Goal: Task Accomplishment & Management: Complete application form

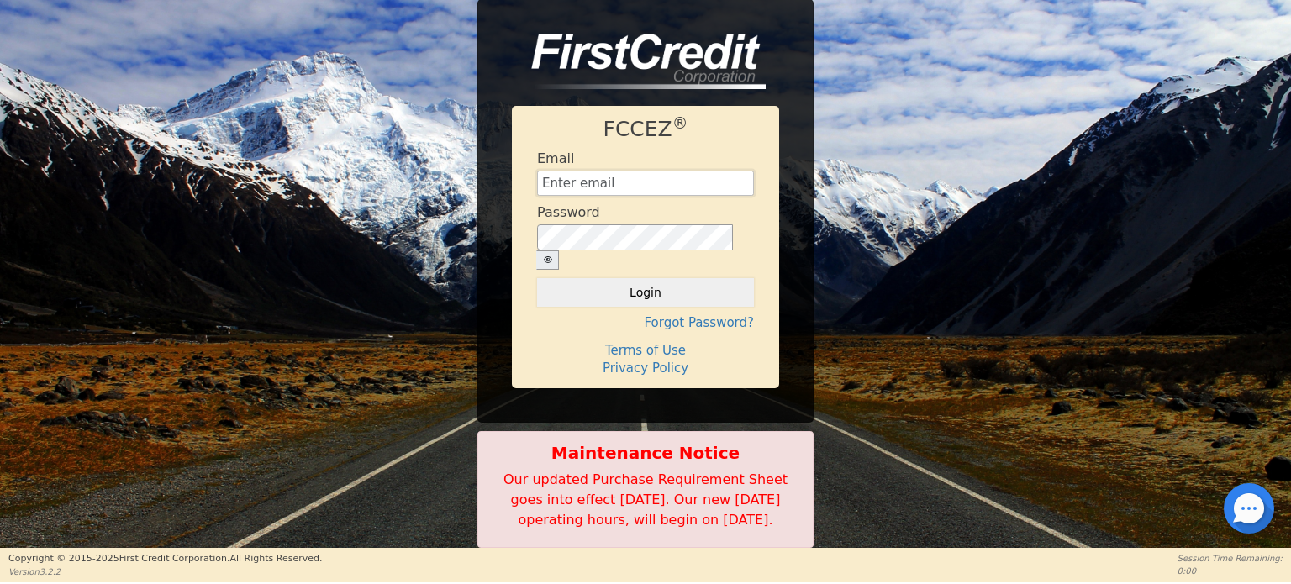
type input "[EMAIL_ADDRESS][DOMAIN_NAME]"
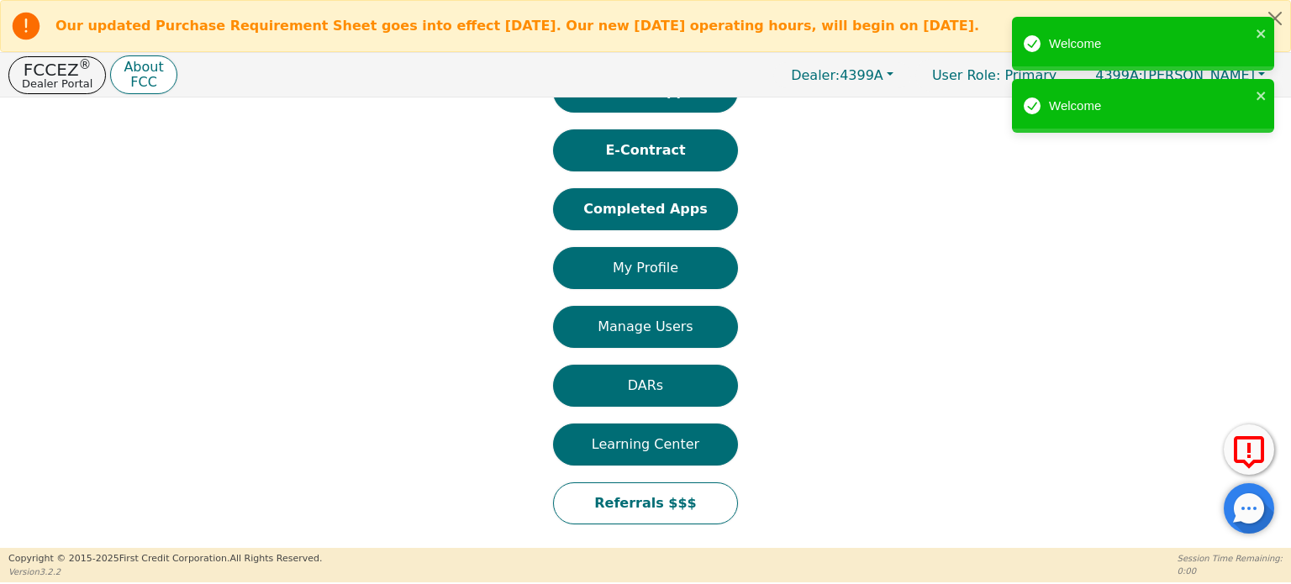
scroll to position [104, 0]
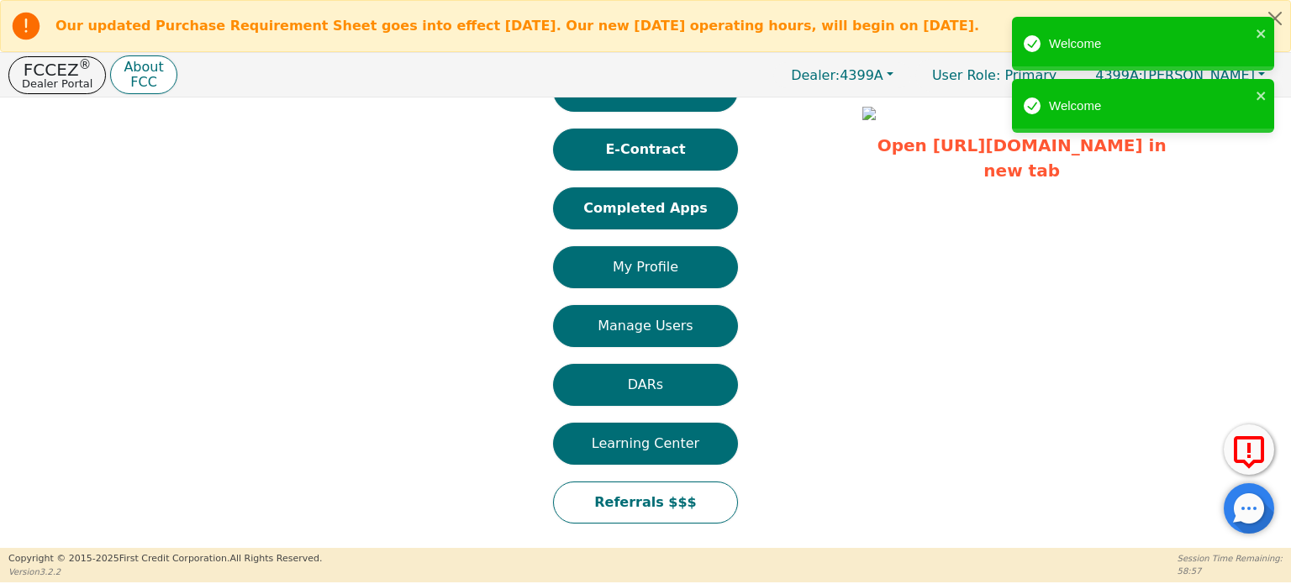
click at [679, 210] on button "Completed Apps" at bounding box center [645, 208] width 185 height 42
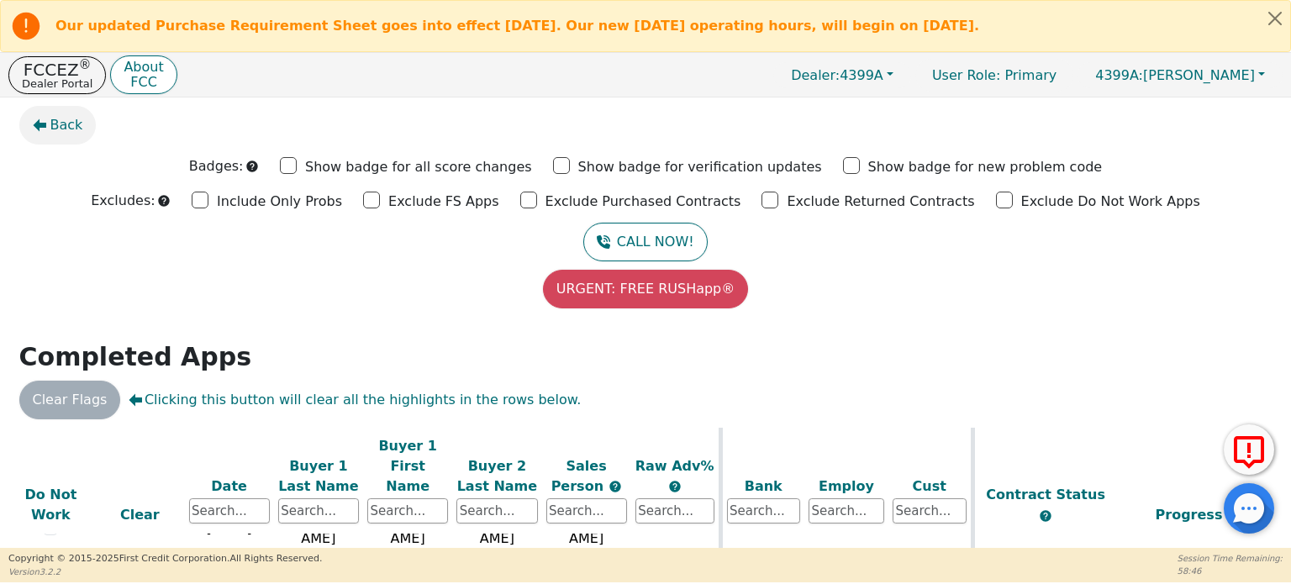
click at [66, 124] on span "Back" at bounding box center [66, 125] width 33 height 20
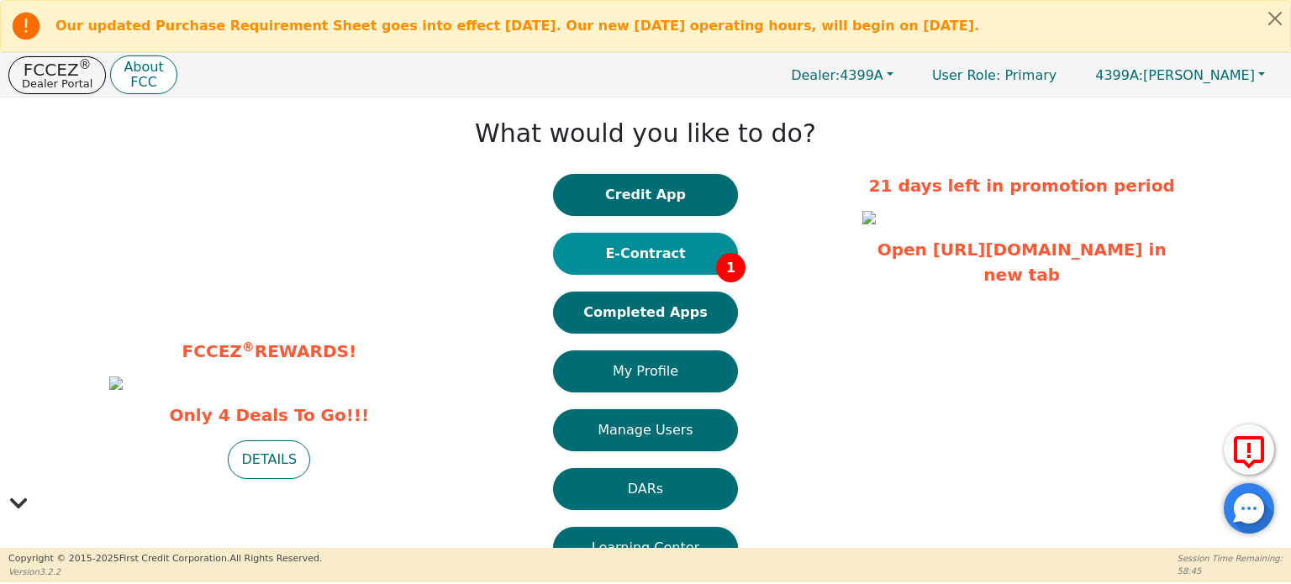
click at [656, 258] on button "E-Contract 1" at bounding box center [645, 254] width 185 height 42
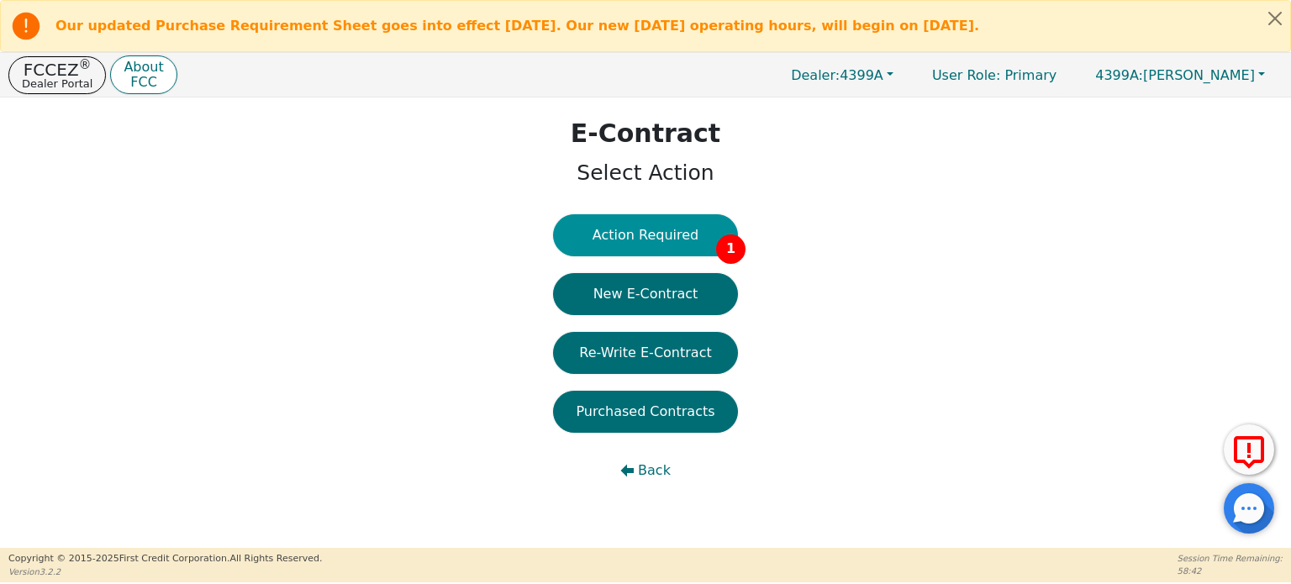
click at [656, 241] on button "Action Required 1" at bounding box center [645, 235] width 185 height 42
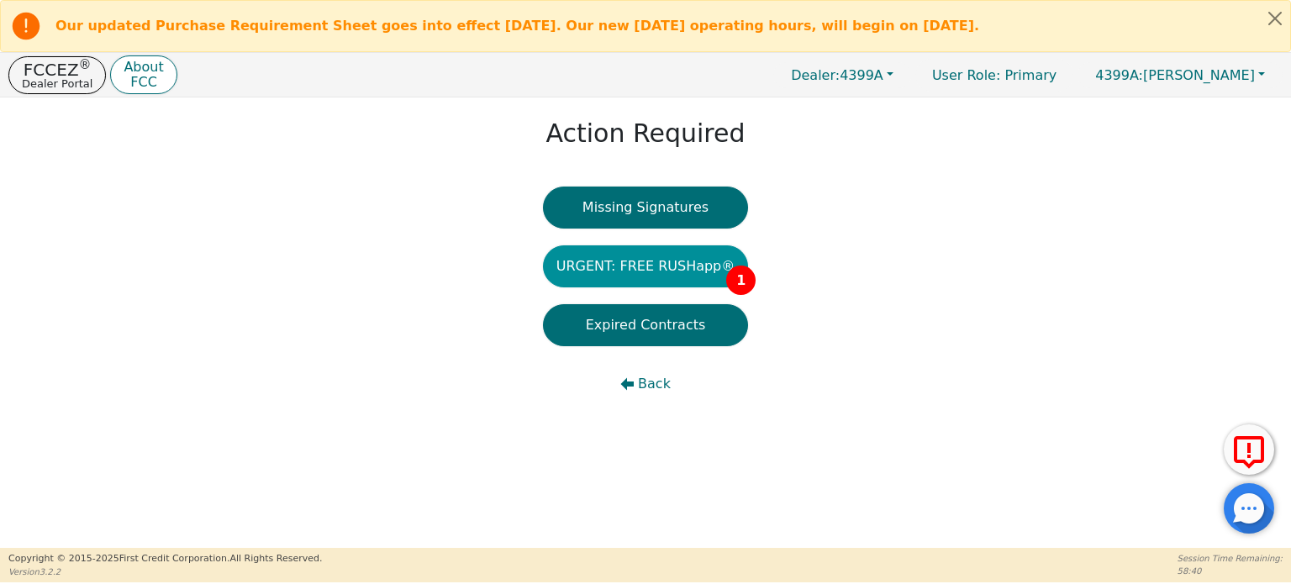
click at [656, 262] on button "URGENT: FREE RUSHapp® 1" at bounding box center [646, 266] width 206 height 42
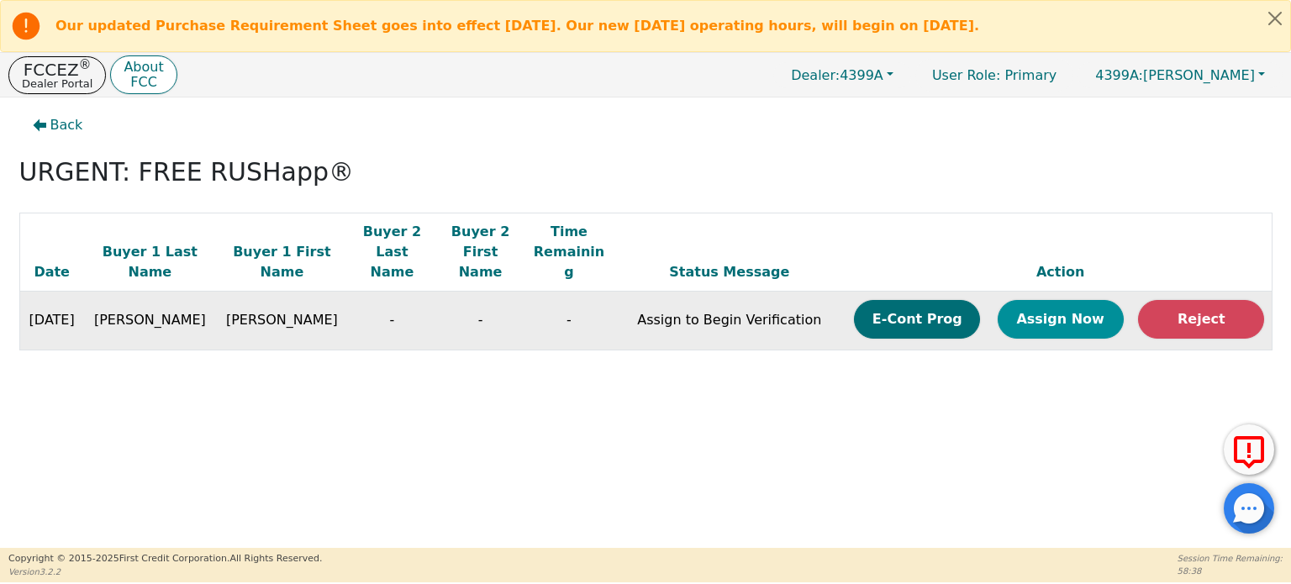
click at [1084, 300] on button "Assign Now" at bounding box center [1061, 319] width 126 height 39
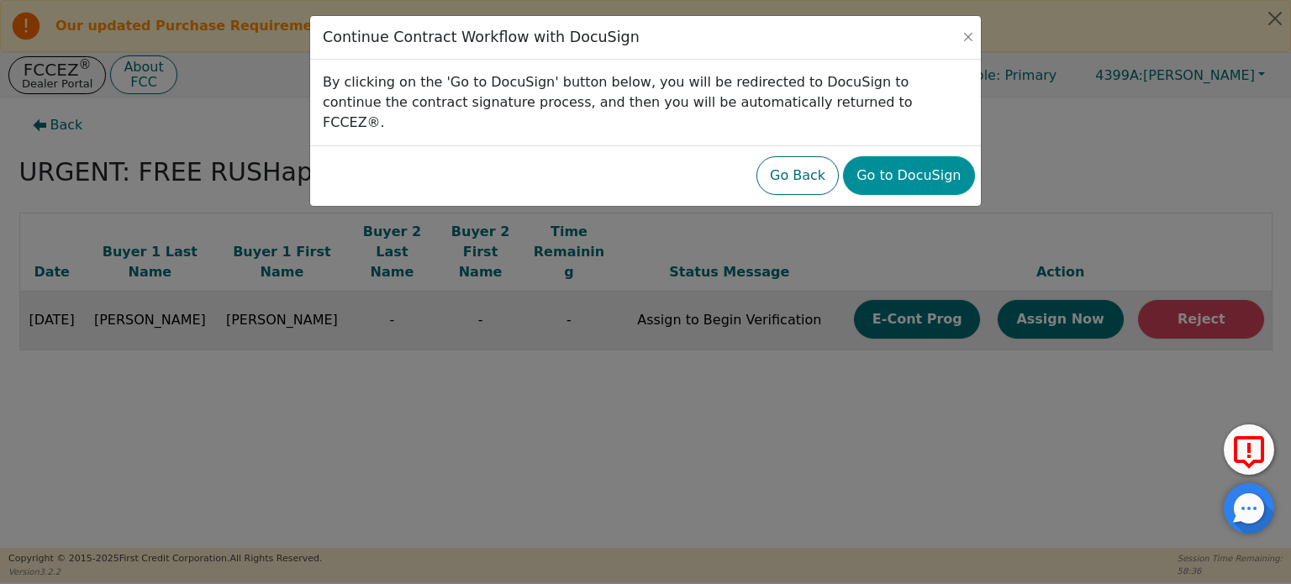
click at [938, 156] on button "Go to DocuSign" at bounding box center [908, 175] width 131 height 39
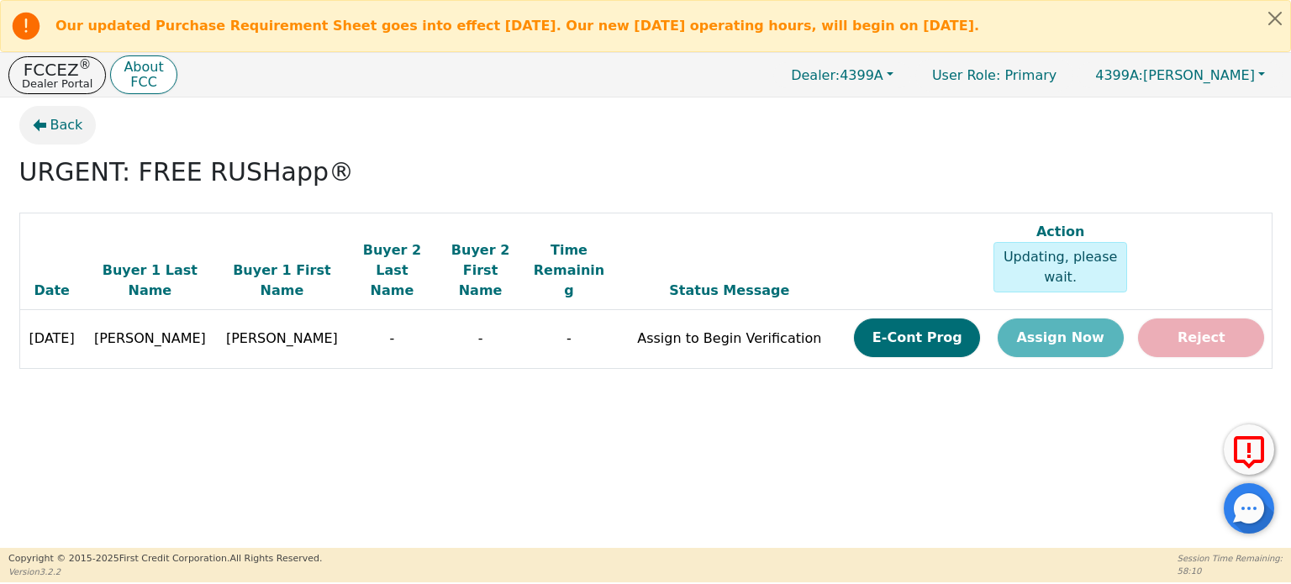
click at [61, 124] on span "Back" at bounding box center [66, 125] width 33 height 20
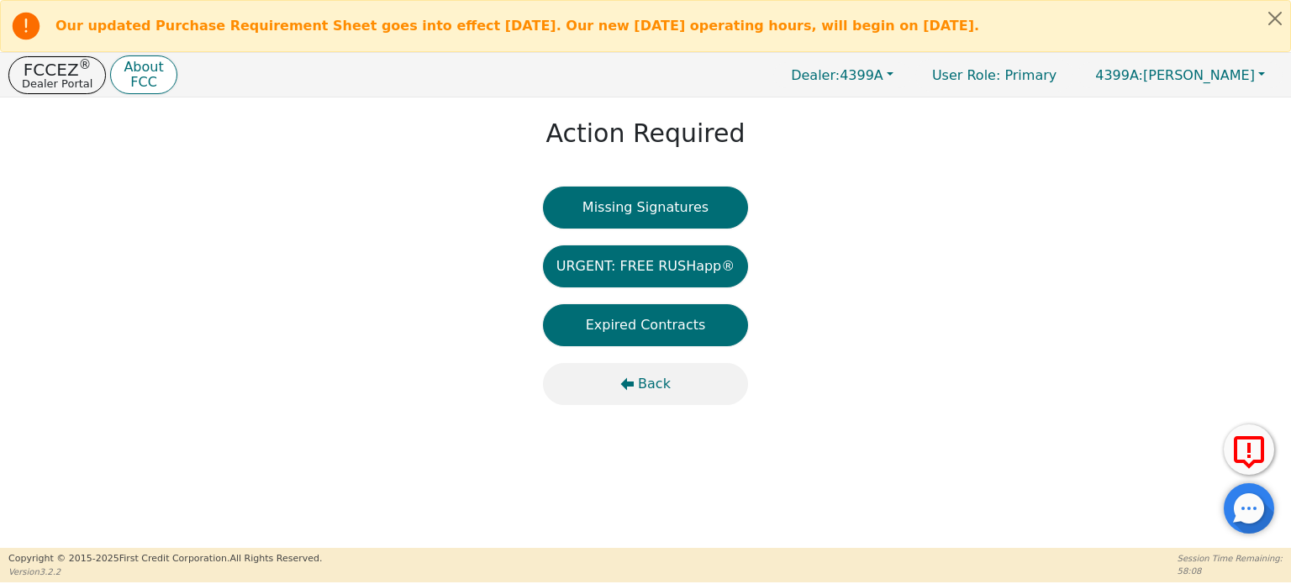
click at [641, 386] on span "Back" at bounding box center [654, 384] width 33 height 20
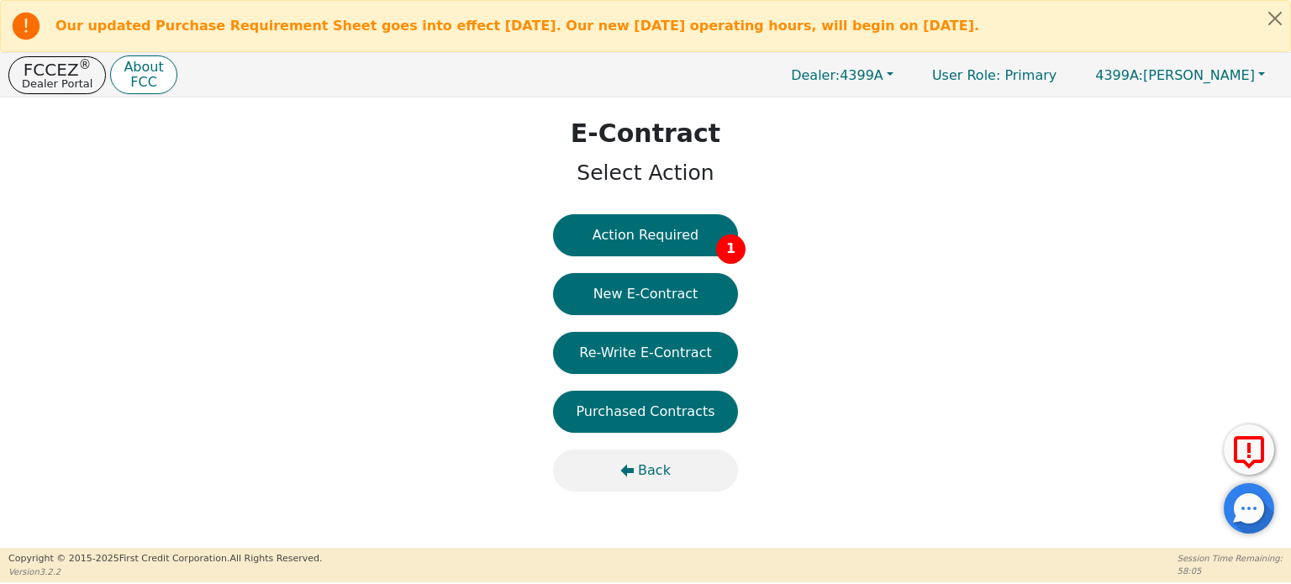
click at [649, 471] on span "Back" at bounding box center [654, 471] width 33 height 20
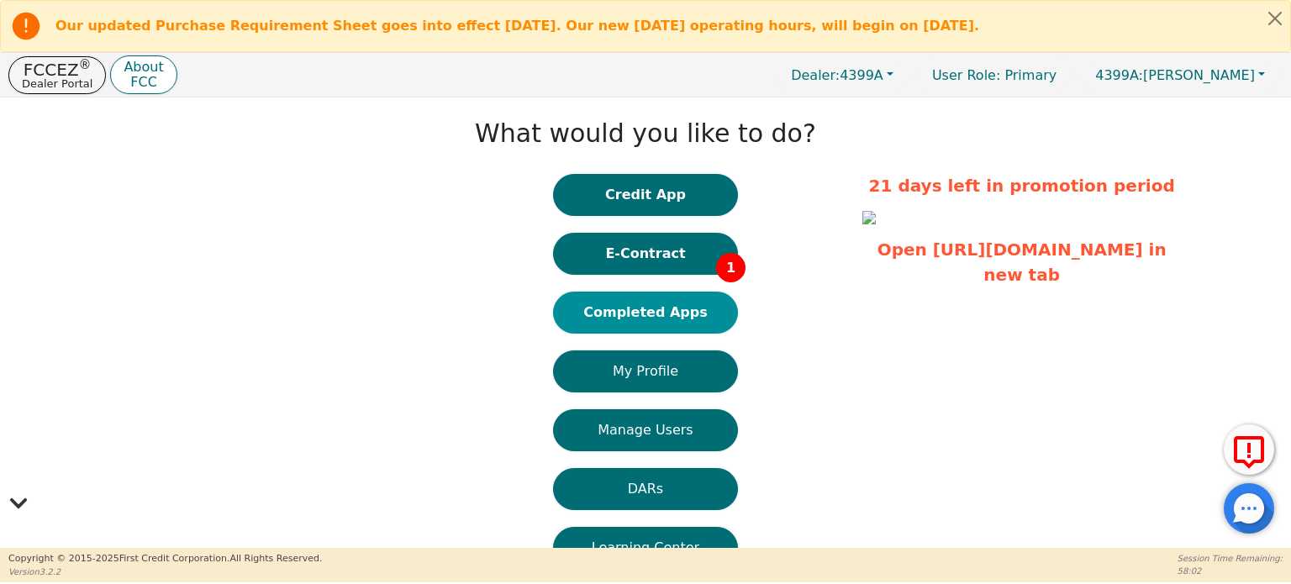
click at [669, 329] on button "Completed Apps" at bounding box center [645, 313] width 185 height 42
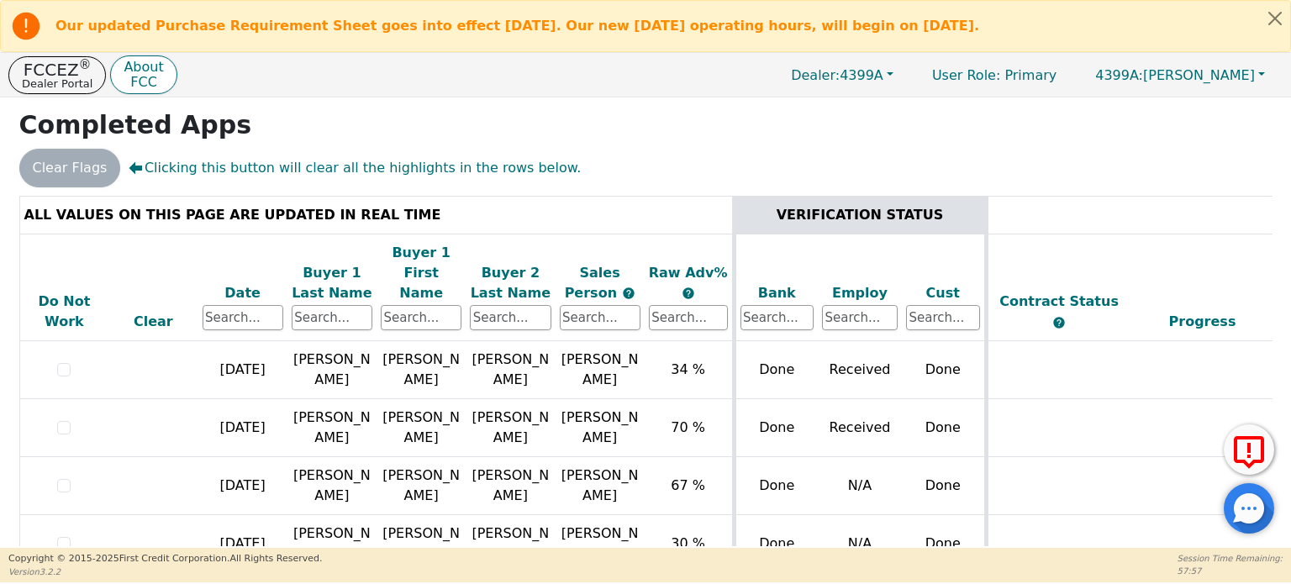
scroll to position [1188, 0]
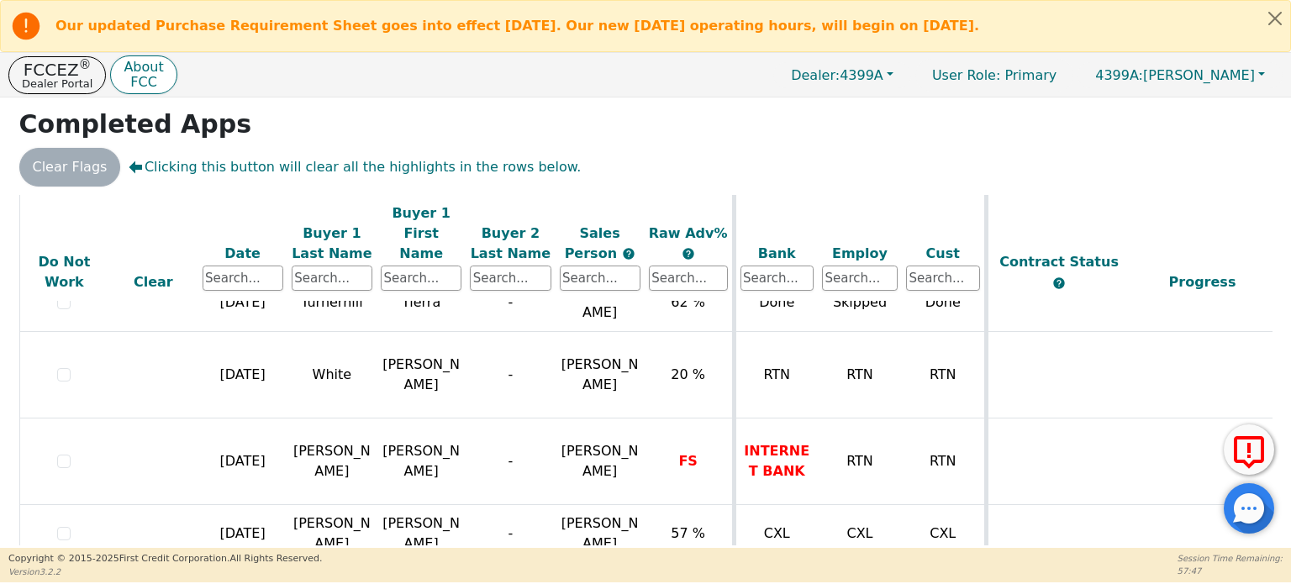
scroll to position [1188, 0]
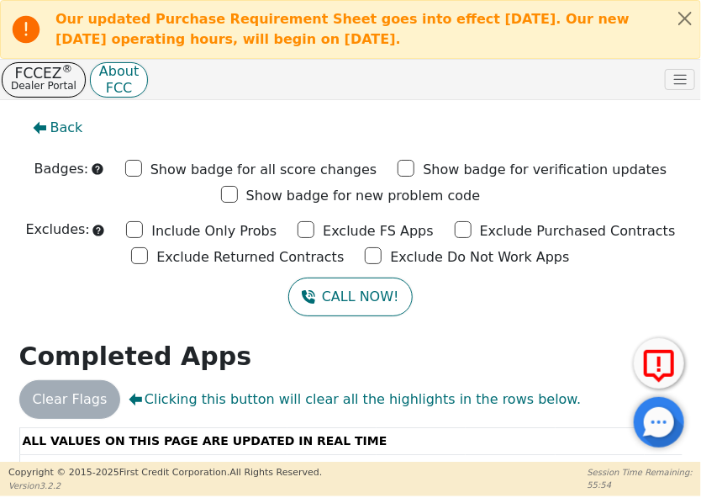
click at [558, 146] on div "Back Badges: Show badge for all score changes Show badge for verification updat…" at bounding box center [350, 280] width 701 height 361
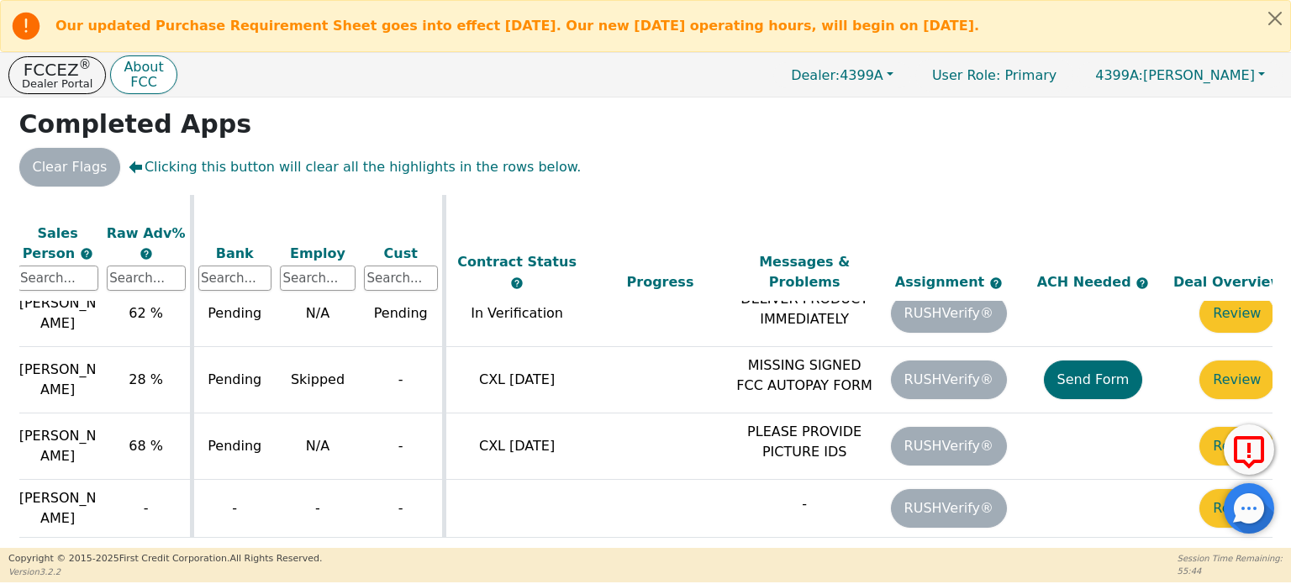
scroll to position [1247, 588]
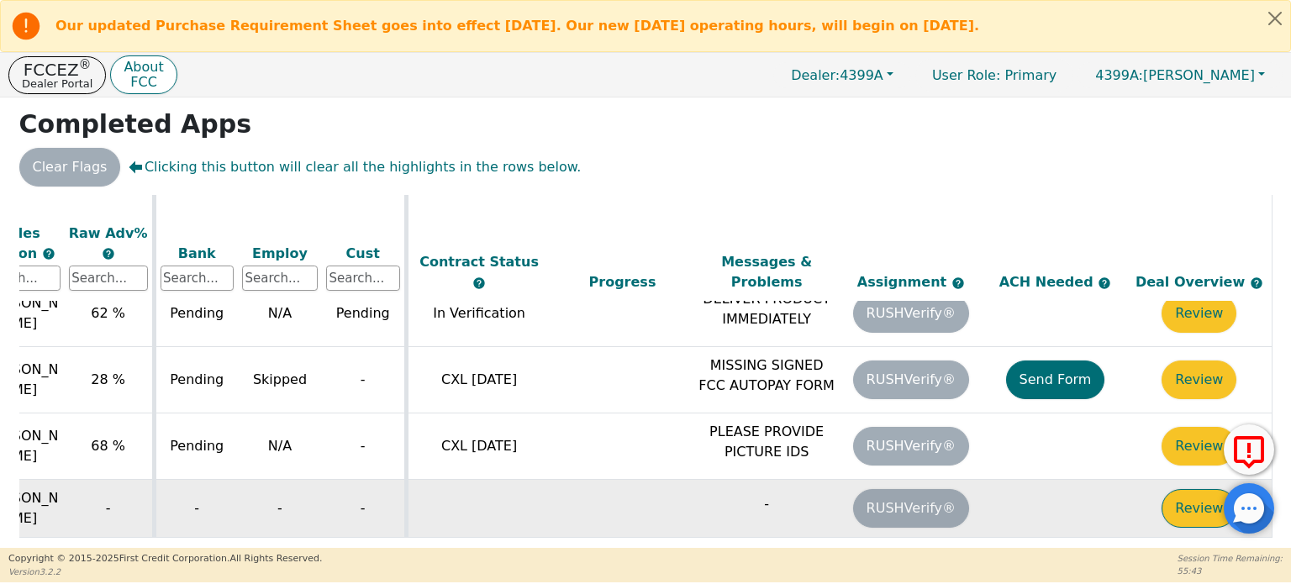
click at [700, 489] on button "Review" at bounding box center [1199, 508] width 75 height 39
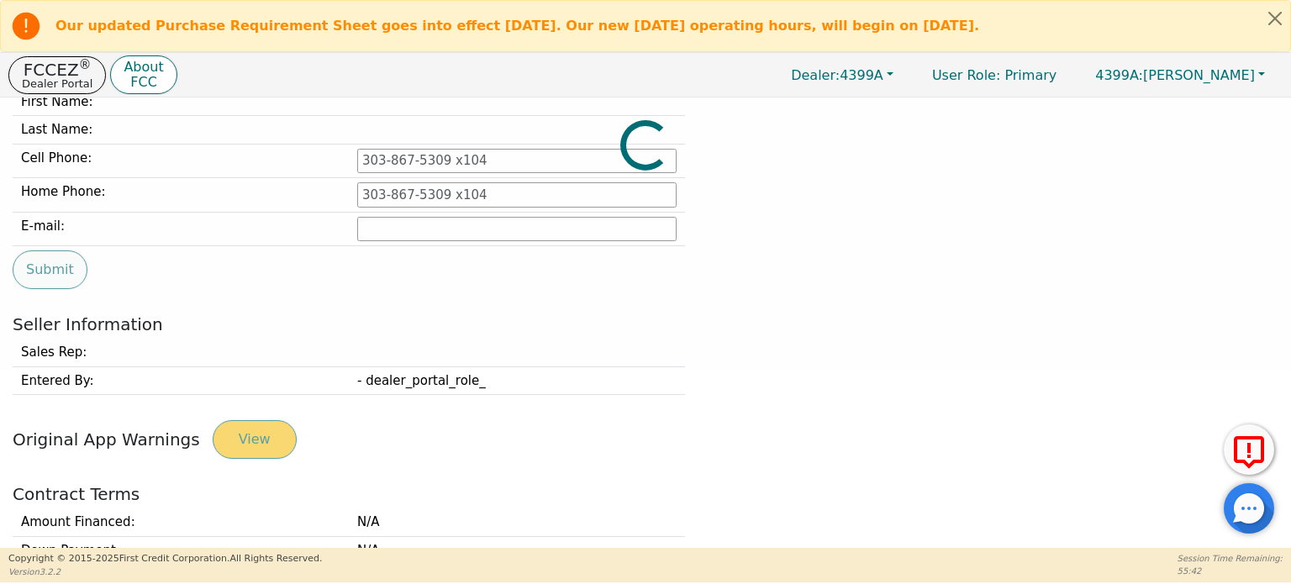
type input "[PHONE_NUMBER]"
type input "[EMAIL_ADDRESS][DOMAIN_NAME]"
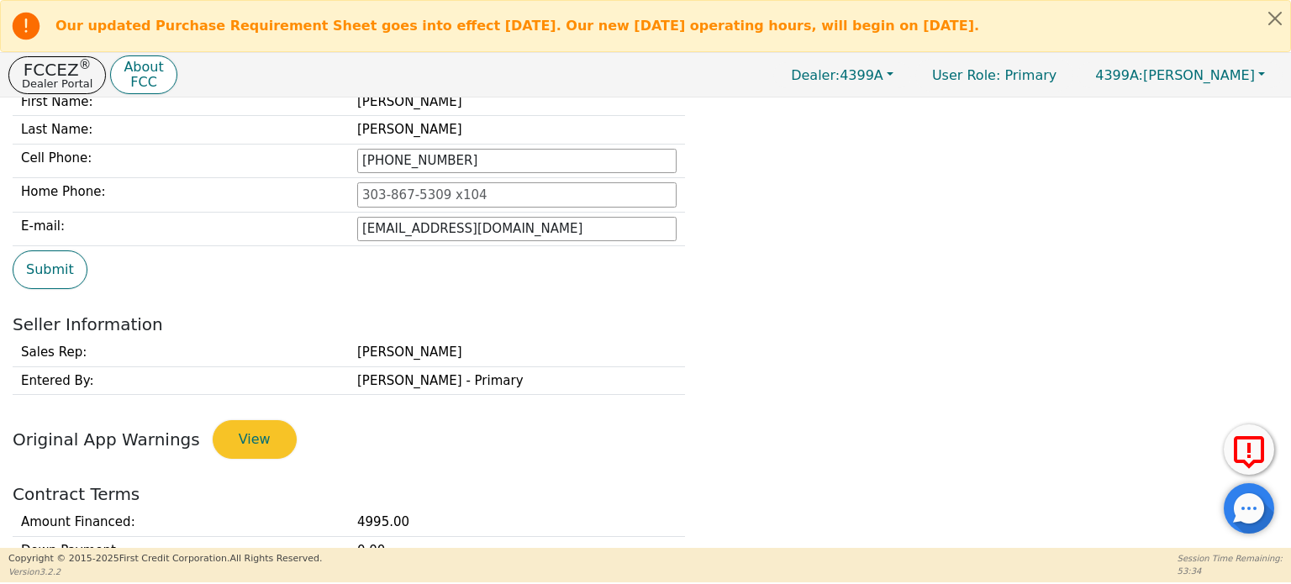
click at [700, 193] on div "Buyer 1 First Name: [PERSON_NAME] Last Name: [PERSON_NAME] Cell Phone: [PHONE_N…" at bounding box center [646, 153] width 1278 height 187
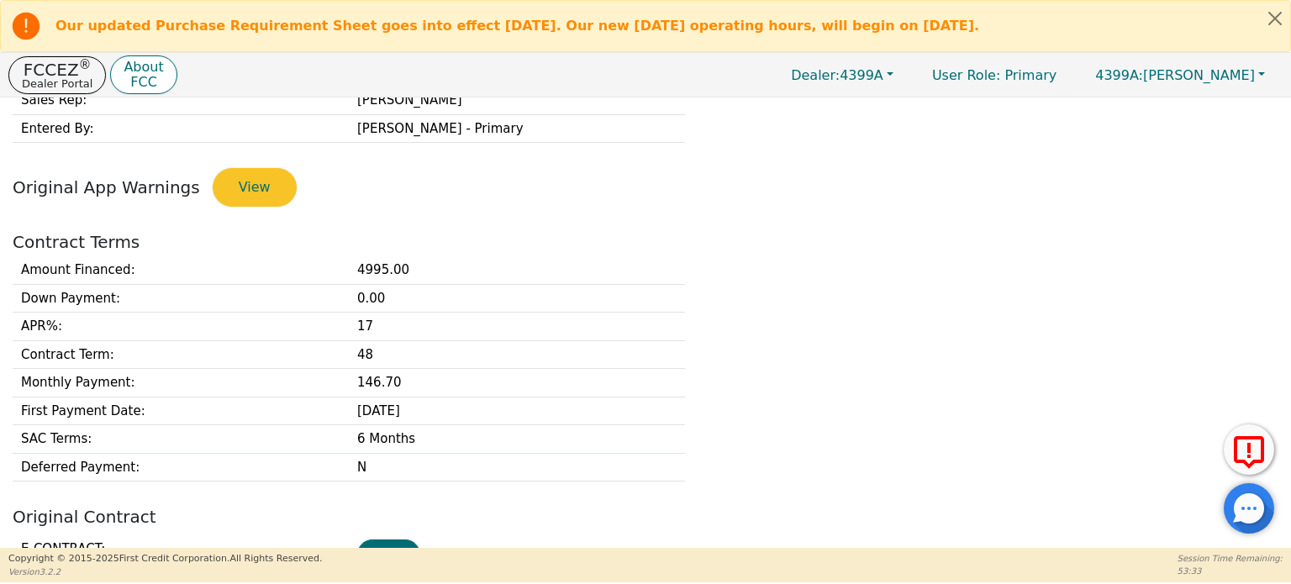
scroll to position [598, 0]
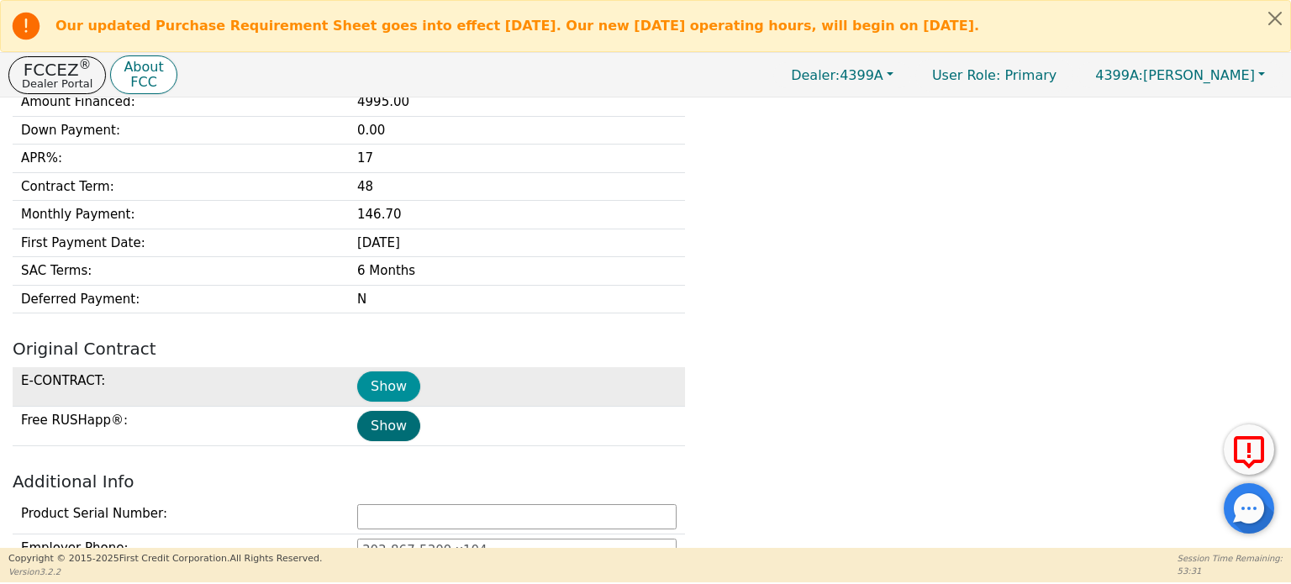
click at [397, 383] on button "Show" at bounding box center [388, 387] width 63 height 30
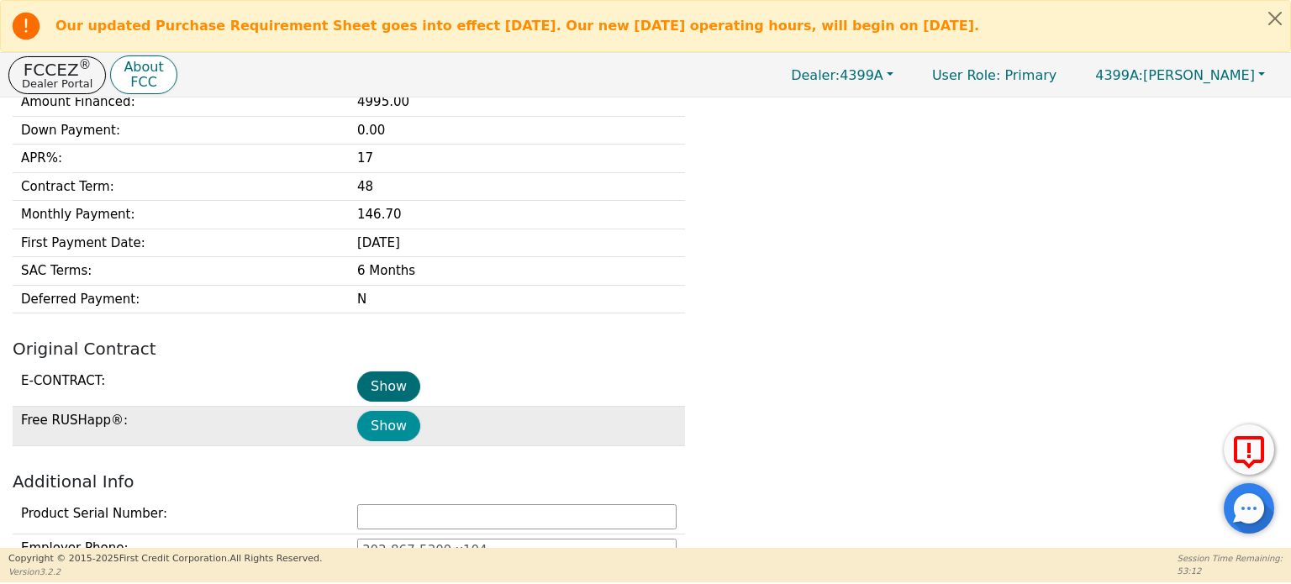
click at [387, 425] on button "Show" at bounding box center [388, 426] width 63 height 30
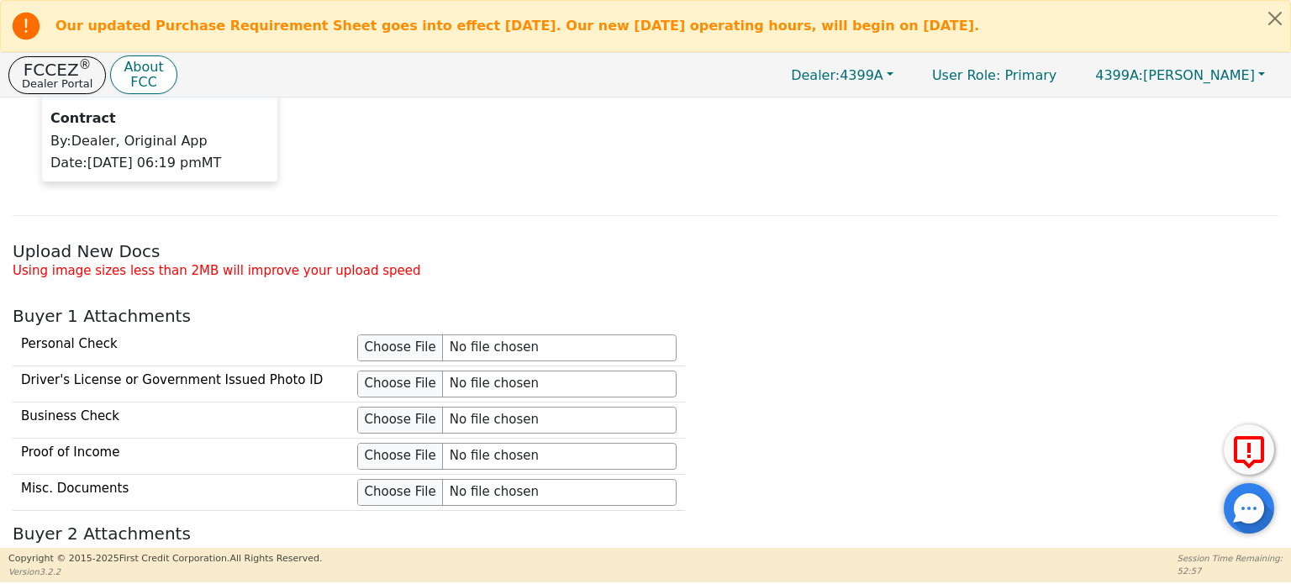
scroll to position [1606, 0]
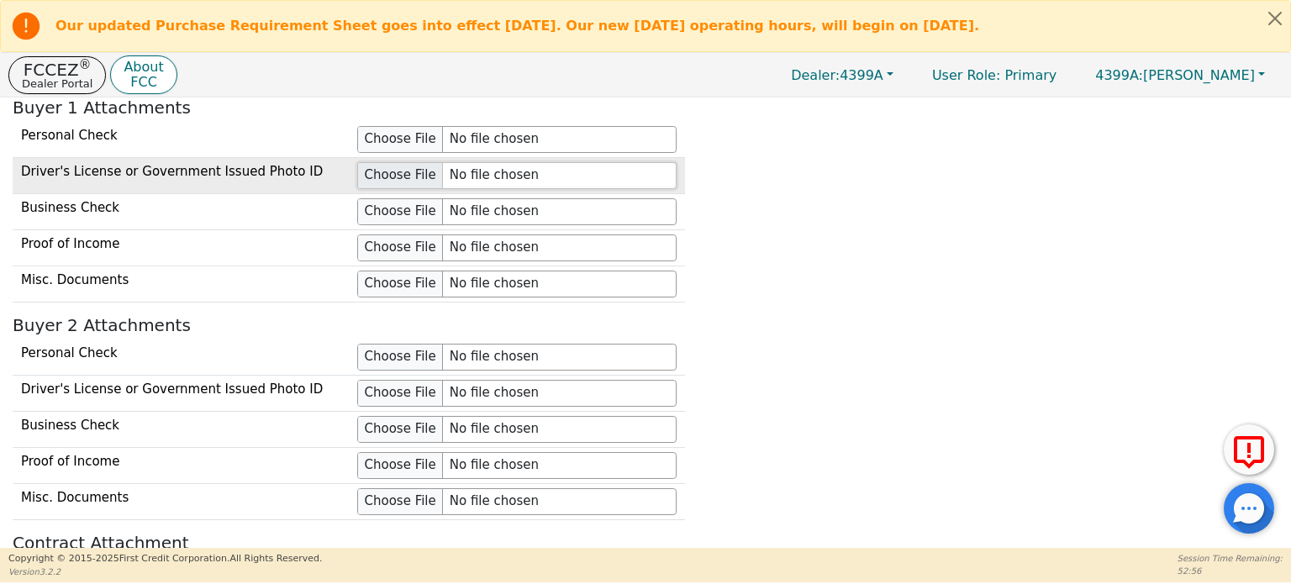
click at [414, 168] on input "file" at bounding box center [516, 175] width 319 height 27
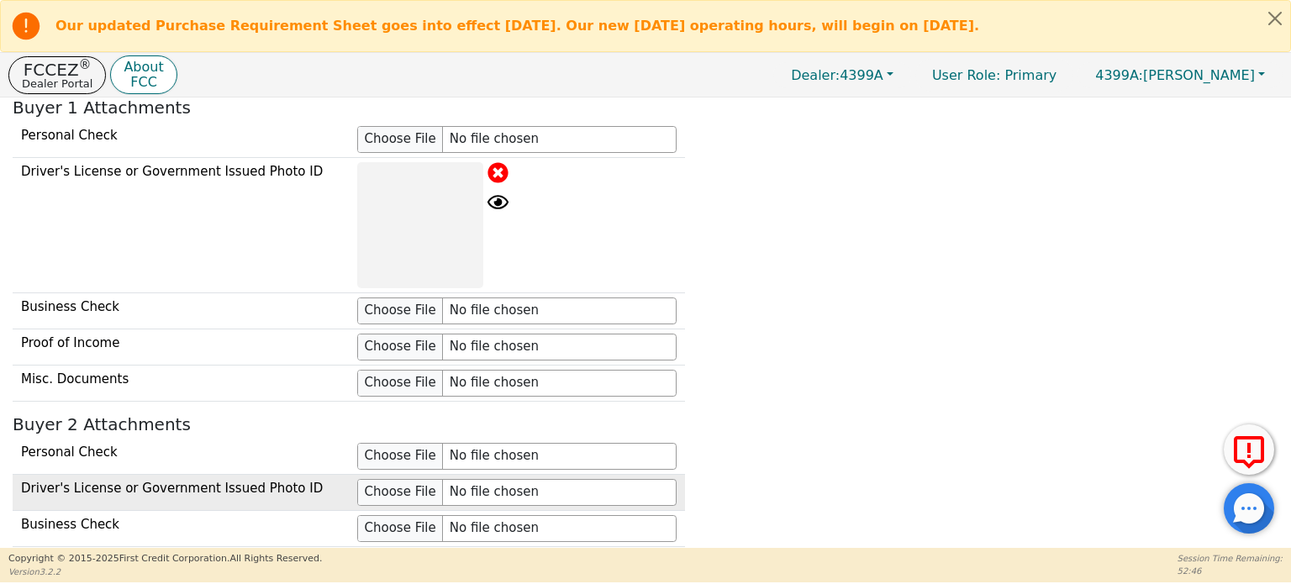
scroll to position [2009, 0]
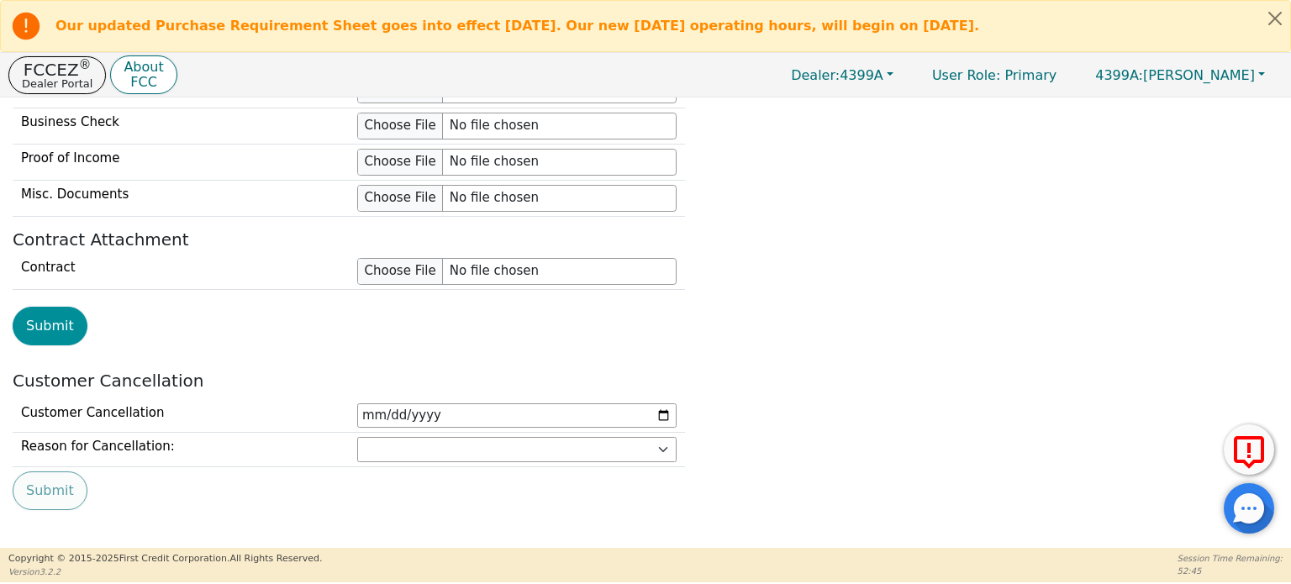
click at [50, 317] on button "Submit" at bounding box center [50, 326] width 75 height 39
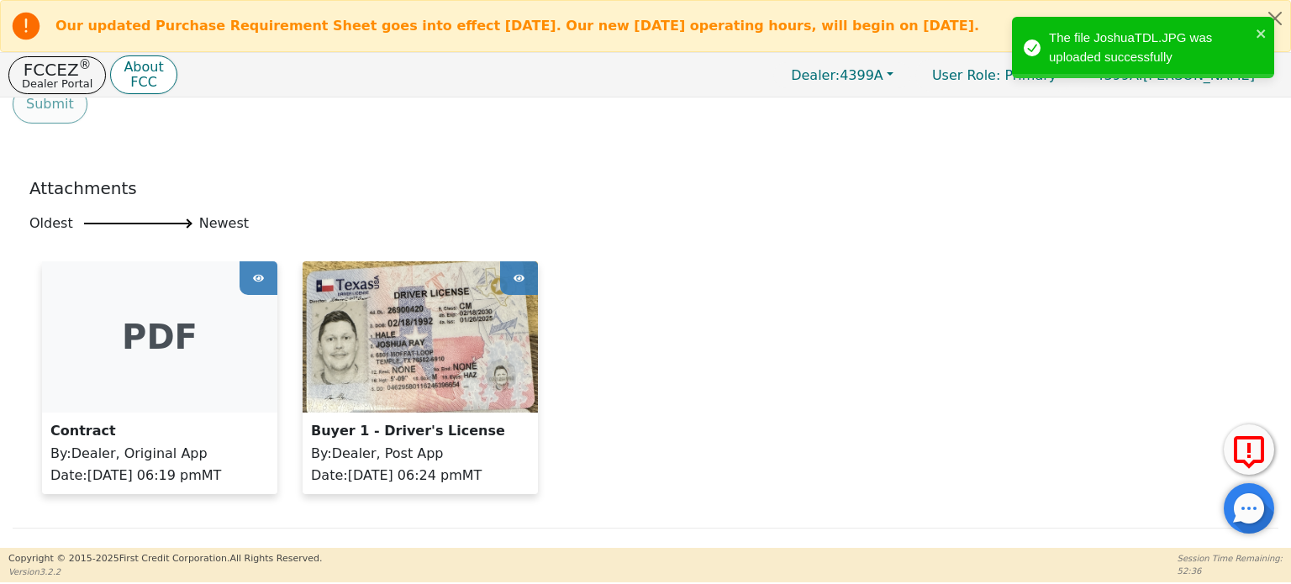
scroll to position [1084, 0]
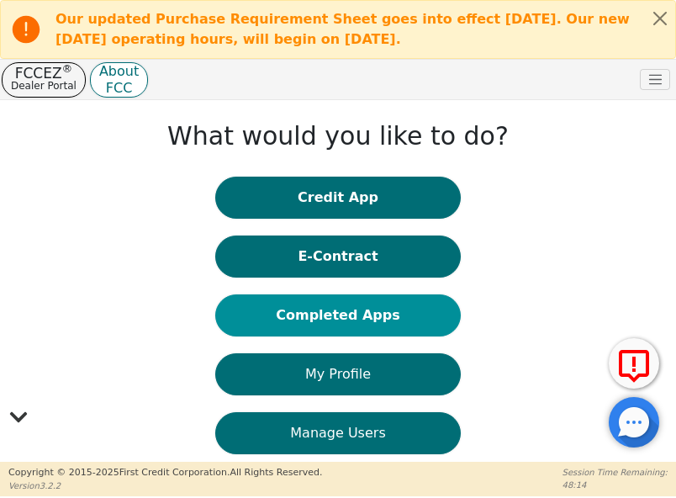
click at [346, 304] on button "Completed Apps" at bounding box center [337, 315] width 245 height 42
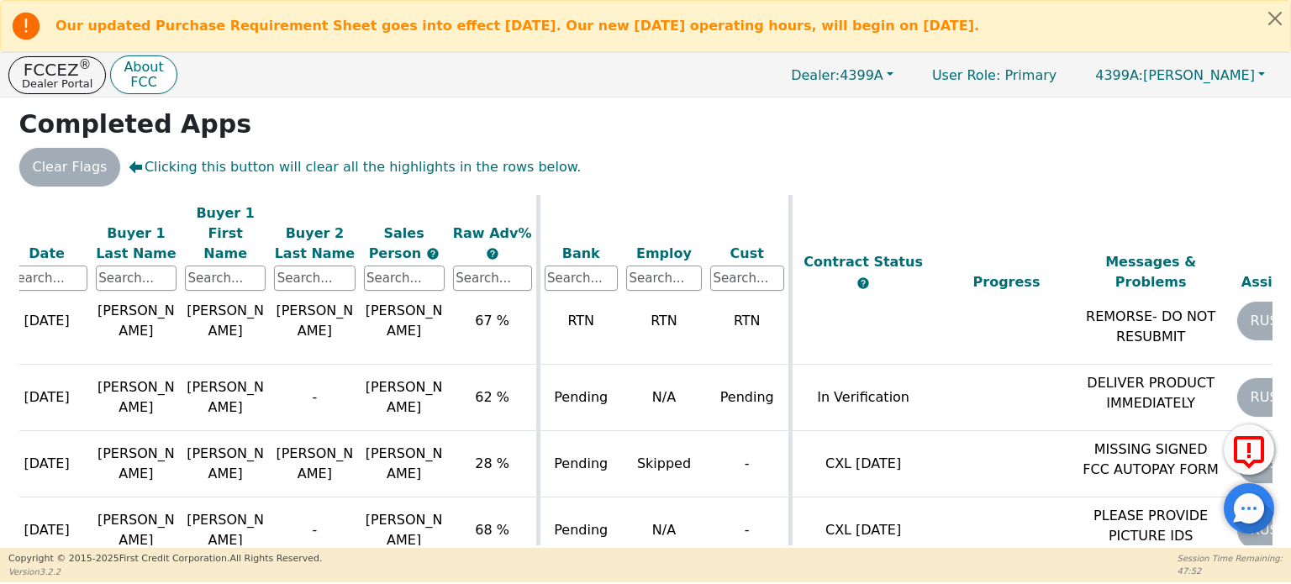
scroll to position [1247, 196]
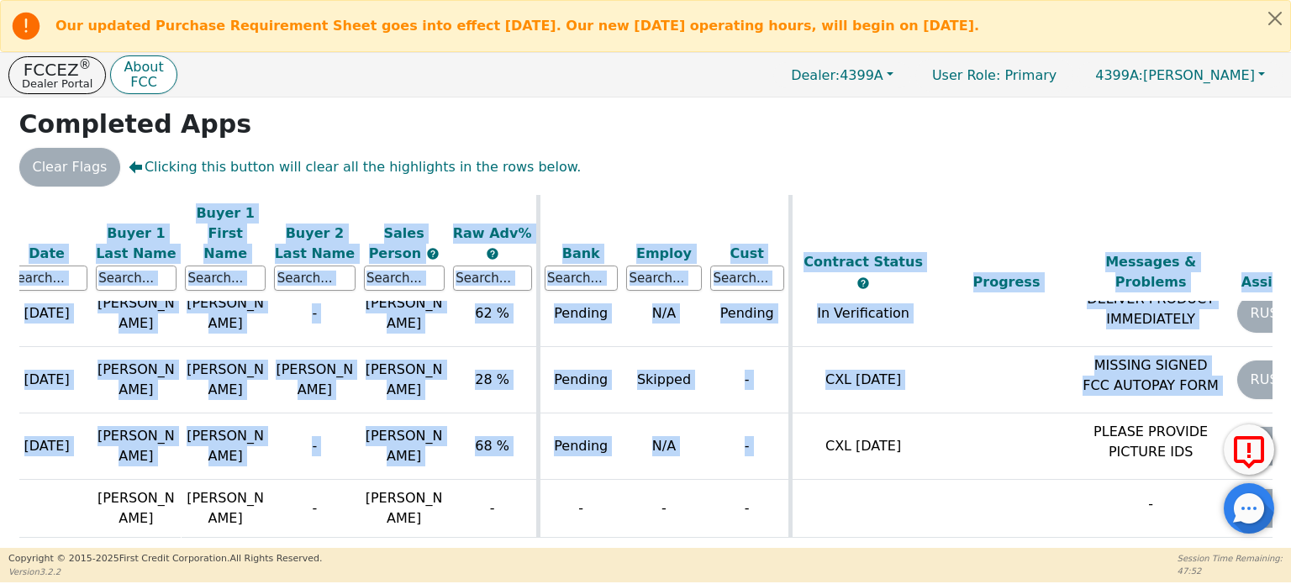
drag, startPoint x: 793, startPoint y: 535, endPoint x: 859, endPoint y: 541, distance: 65.8
click at [675, 497] on div "ALL VALUES ON THIS PAGE ARE UPDATED IN REAL TIME VERIFICATION STATUS Do Not Wor…" at bounding box center [645, 370] width 1253 height 350
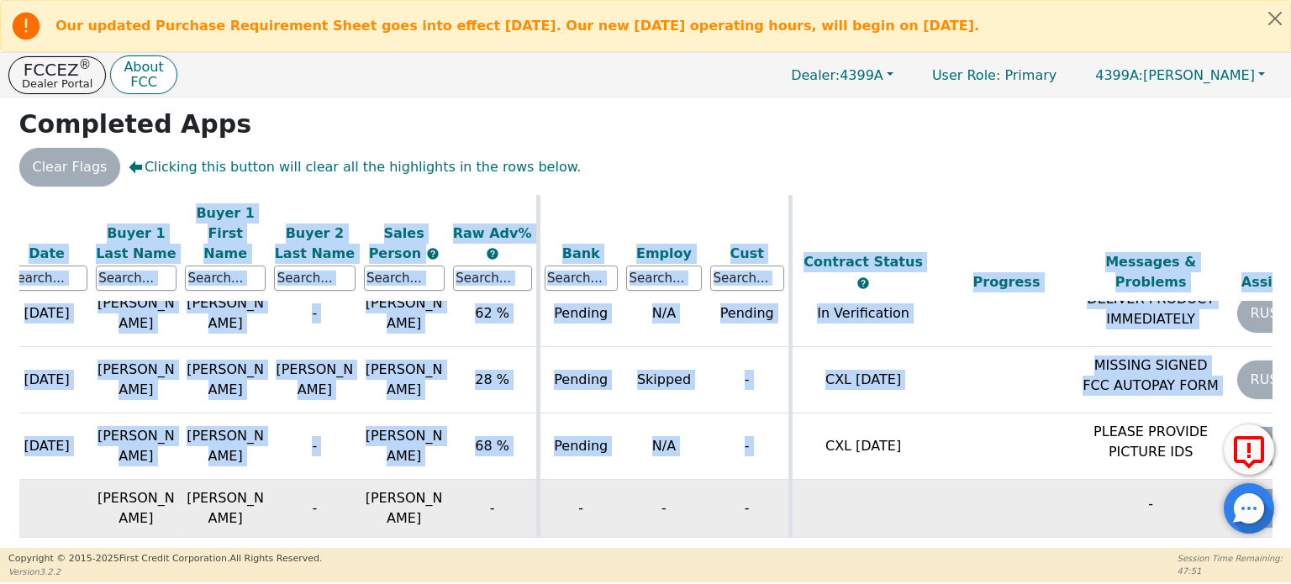
click at [675, 497] on td at bounding box center [862, 509] width 145 height 58
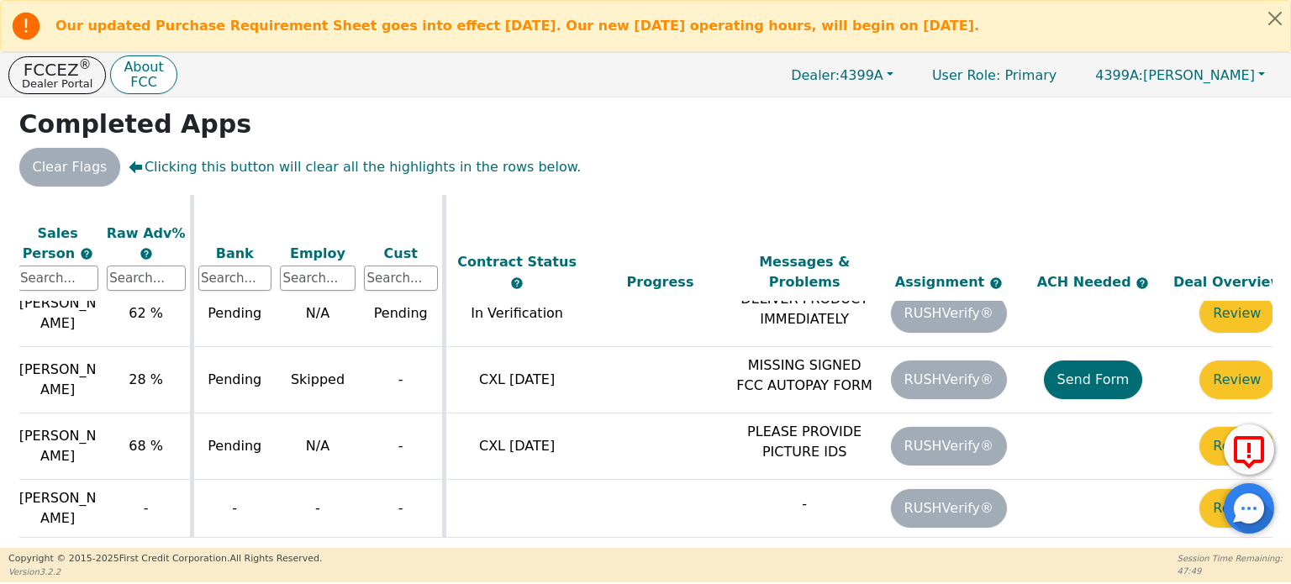
scroll to position [1247, 557]
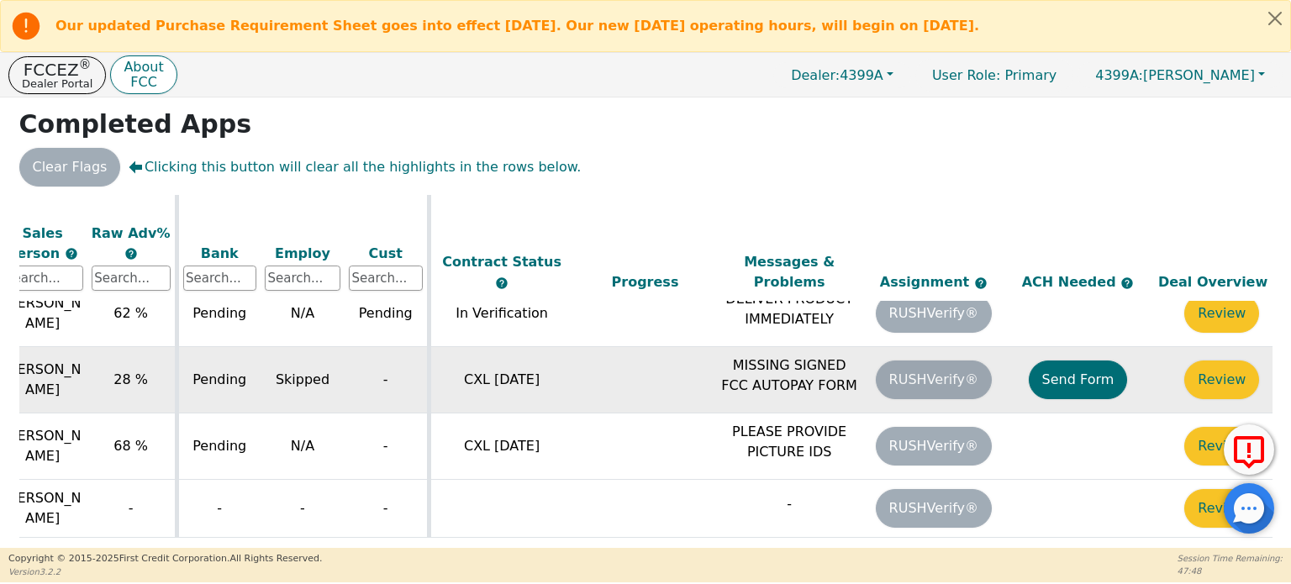
click at [675, 361] on button "Send Form" at bounding box center [1078, 380] width 99 height 39
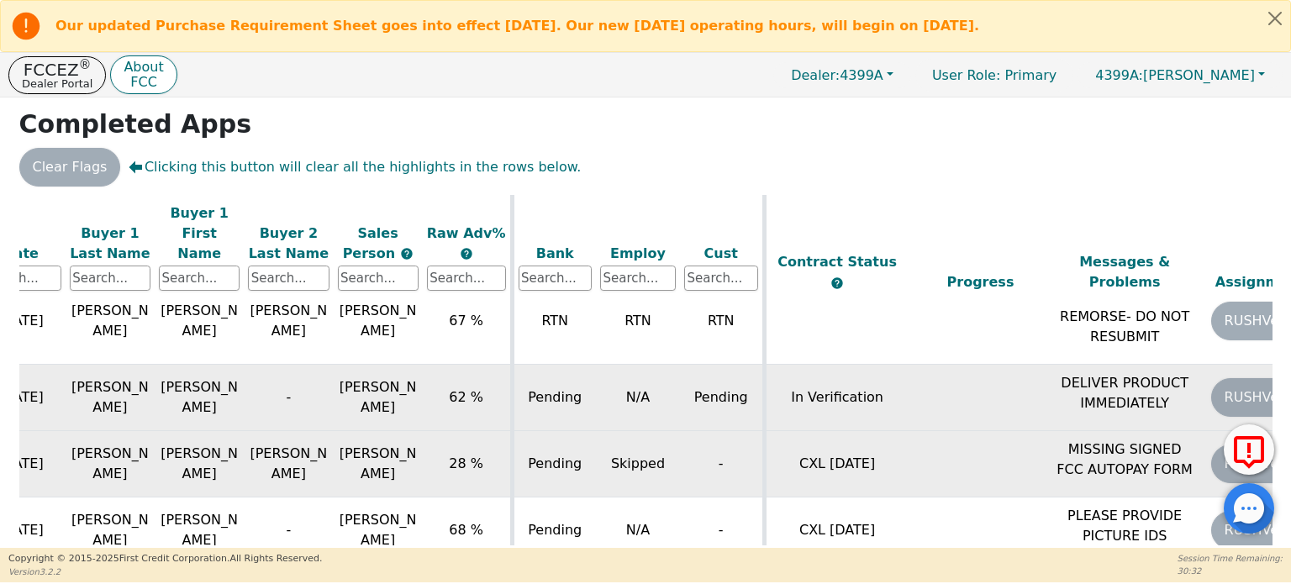
scroll to position [995, 222]
